Goal: Check status

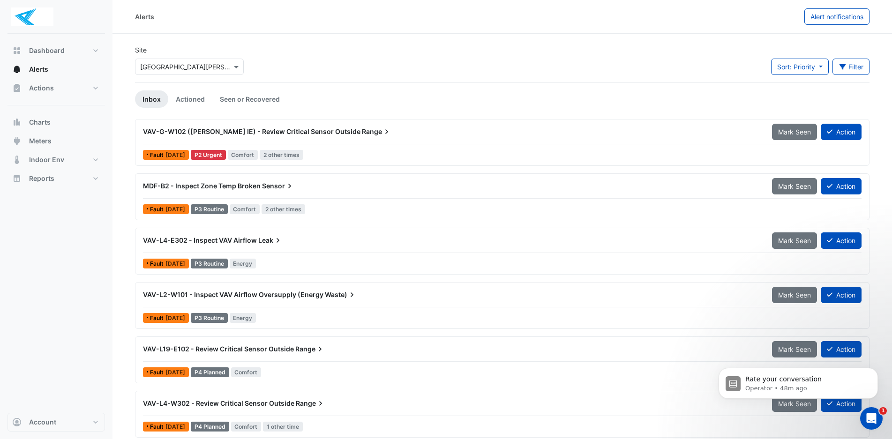
scroll to position [580, 0]
click at [866, 416] on icon "Open Intercom Messenger" at bounding box center [871, 418] width 15 height 15
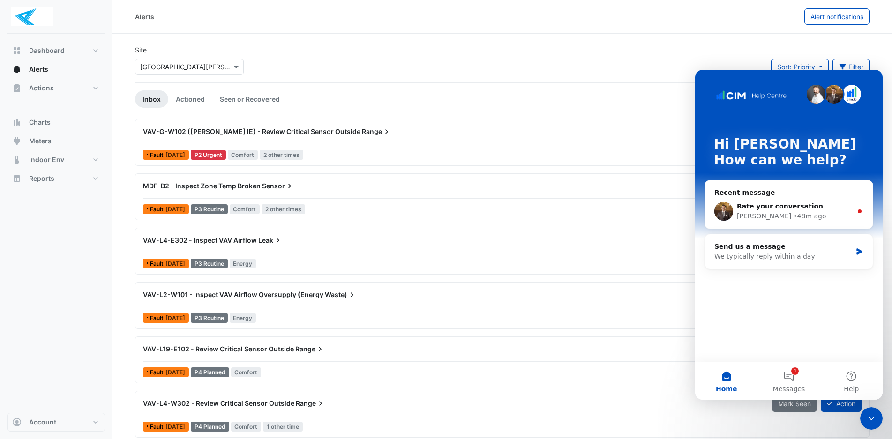
click at [605, 273] on div "VAV-L4-E302 - Inspect VAV Airflow [PERSON_NAME] Seen Action Fault [DATE] P3 Rou…" at bounding box center [502, 251] width 734 height 47
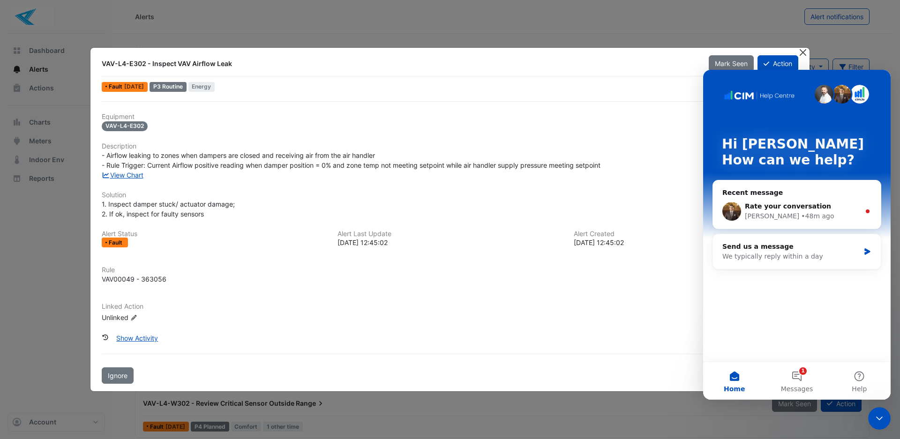
click at [806, 52] on button "Close" at bounding box center [803, 53] width 10 height 10
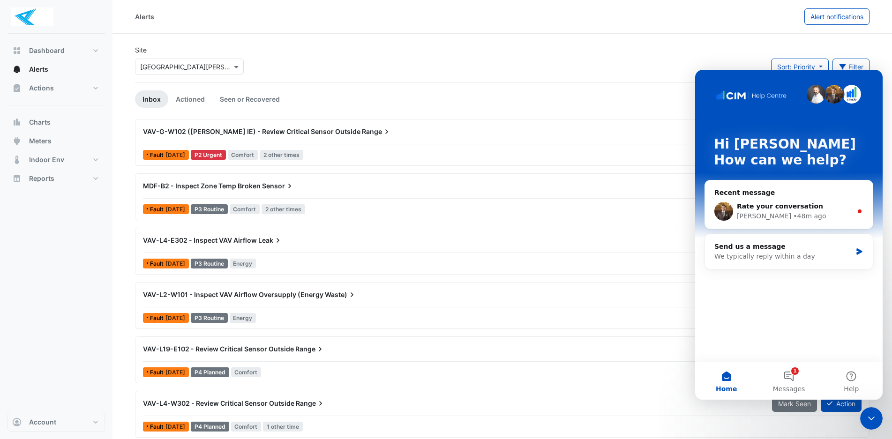
click at [875, 414] on icon "Close Intercom Messenger" at bounding box center [871, 418] width 11 height 11
